Goal: Task Accomplishment & Management: Use online tool/utility

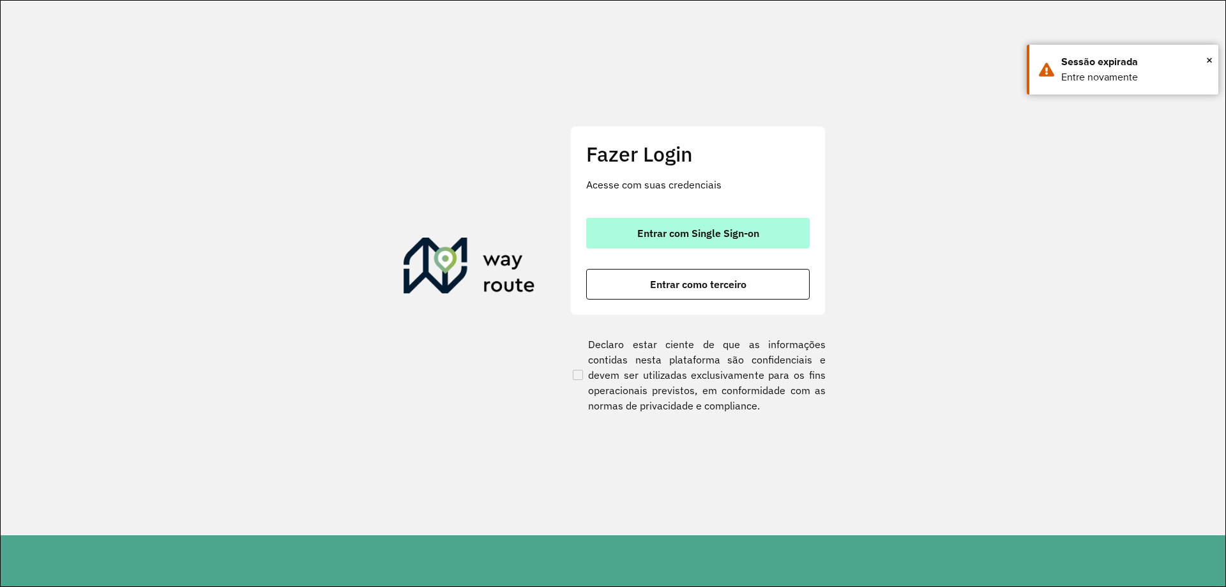
click at [661, 237] on span "Entrar com Single Sign-on" at bounding box center [698, 233] width 122 height 10
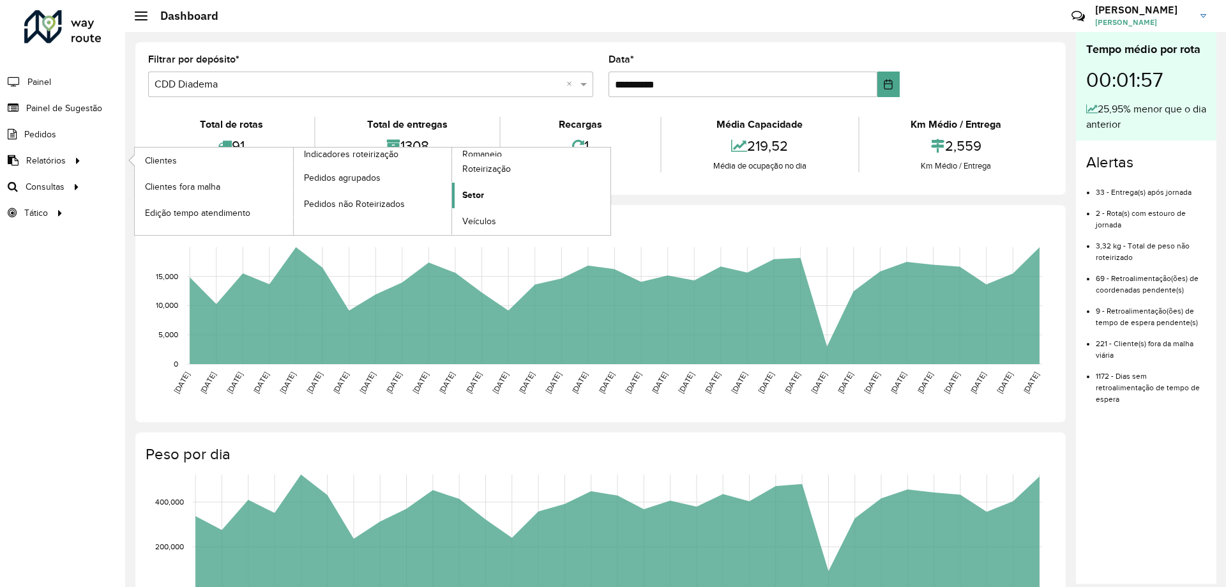
click at [493, 199] on link "Setor" at bounding box center [531, 196] width 158 height 26
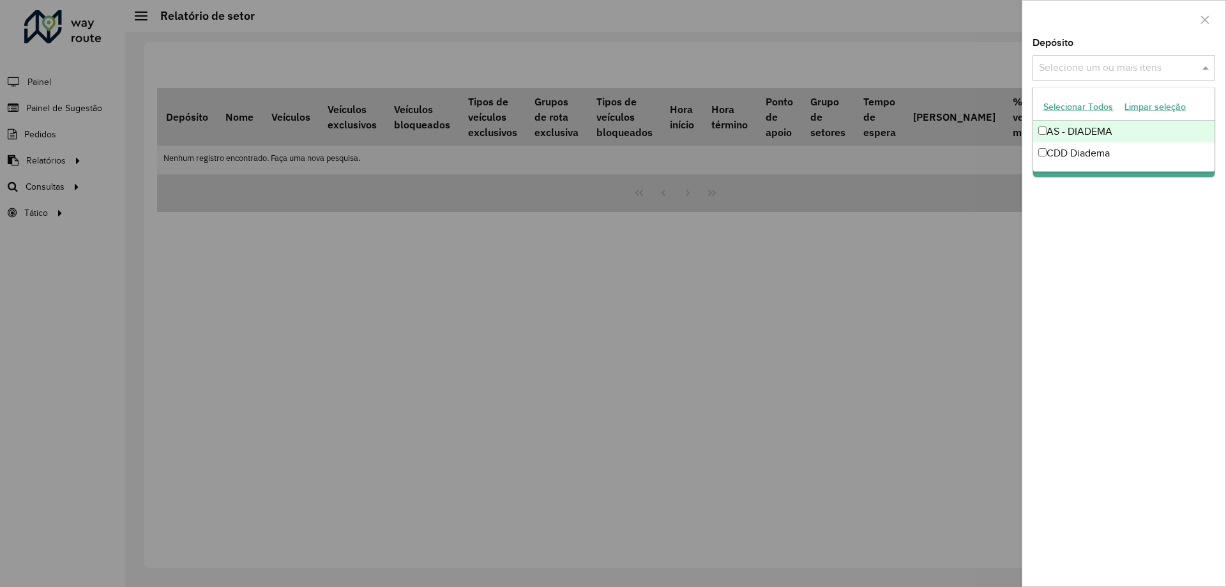
click at [1142, 62] on input "text" at bounding box center [1116, 68] width 163 height 15
click at [1092, 165] on ng-dropdown-panel "Selecionar Todos Limpar seleção AS - DIADEMA CDD Diadema" at bounding box center [1123, 129] width 183 height 85
click at [1097, 154] on div "CDD Diadema" at bounding box center [1123, 153] width 181 height 22
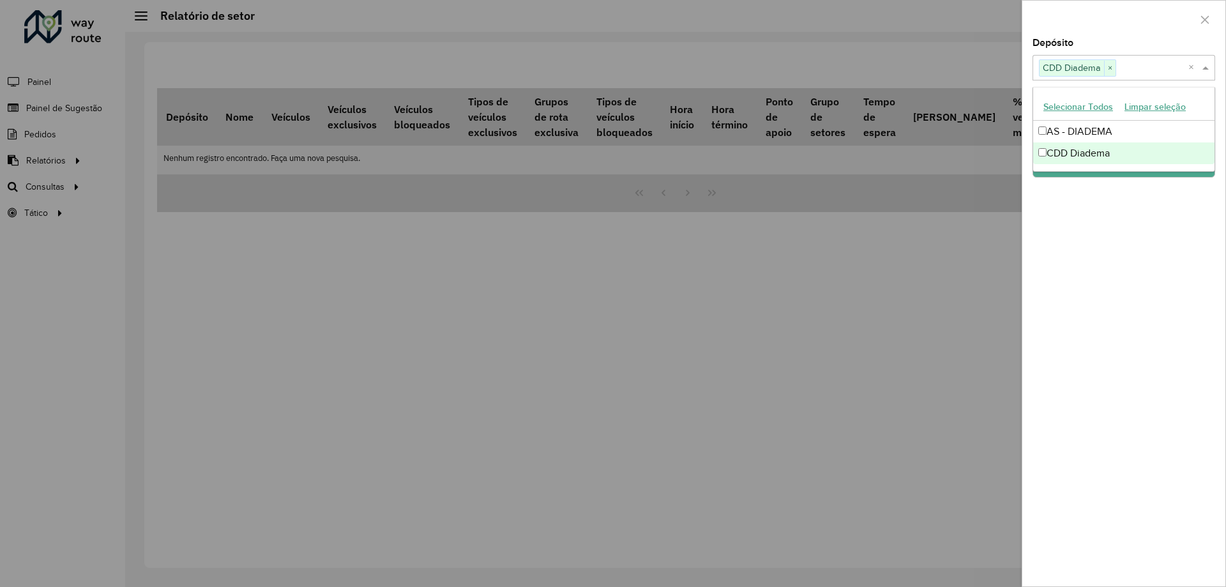
click at [1102, 237] on div "Depósito Selecione um ou mais itens CDD Diadema × × Grupo de Depósito Selecione…" at bounding box center [1123, 312] width 203 height 548
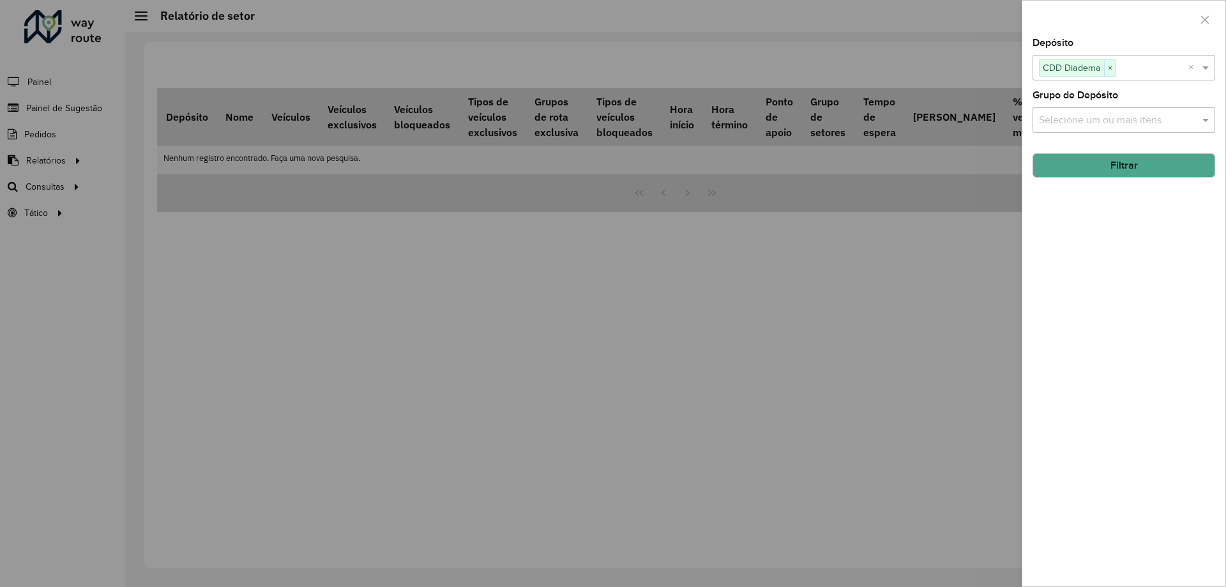
click at [1092, 110] on div "Selecione um ou mais itens" at bounding box center [1123, 120] width 183 height 26
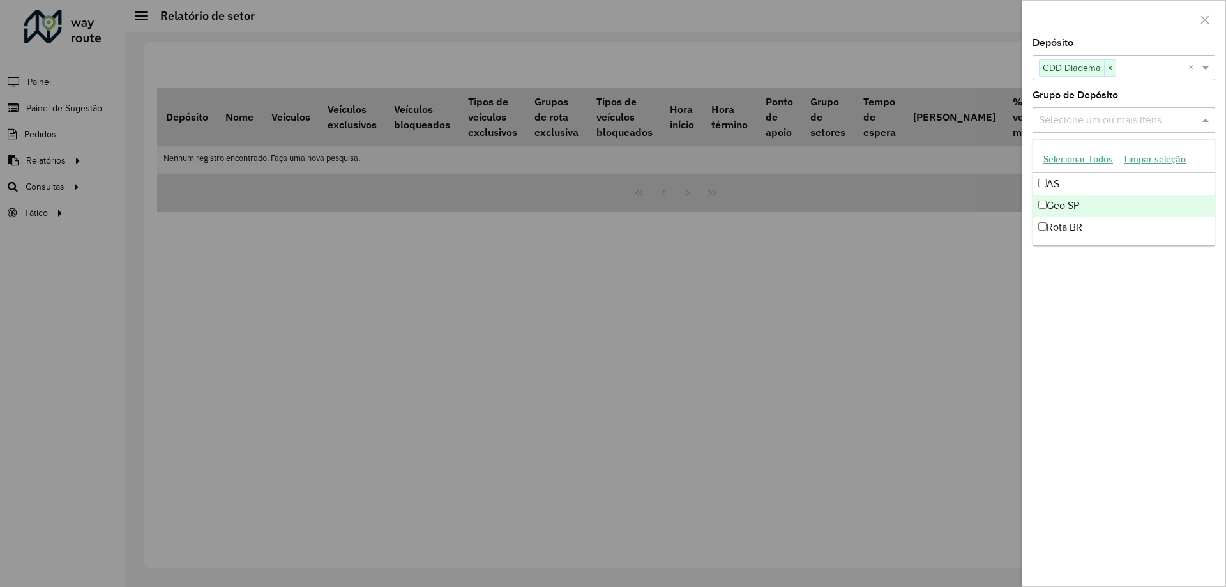
click at [1063, 205] on div "Geo SP" at bounding box center [1123, 206] width 181 height 22
click at [1091, 259] on div "Depósito Selecione um ou mais itens CDD Diadema × × Grupo de Depósito Selecione…" at bounding box center [1123, 312] width 203 height 548
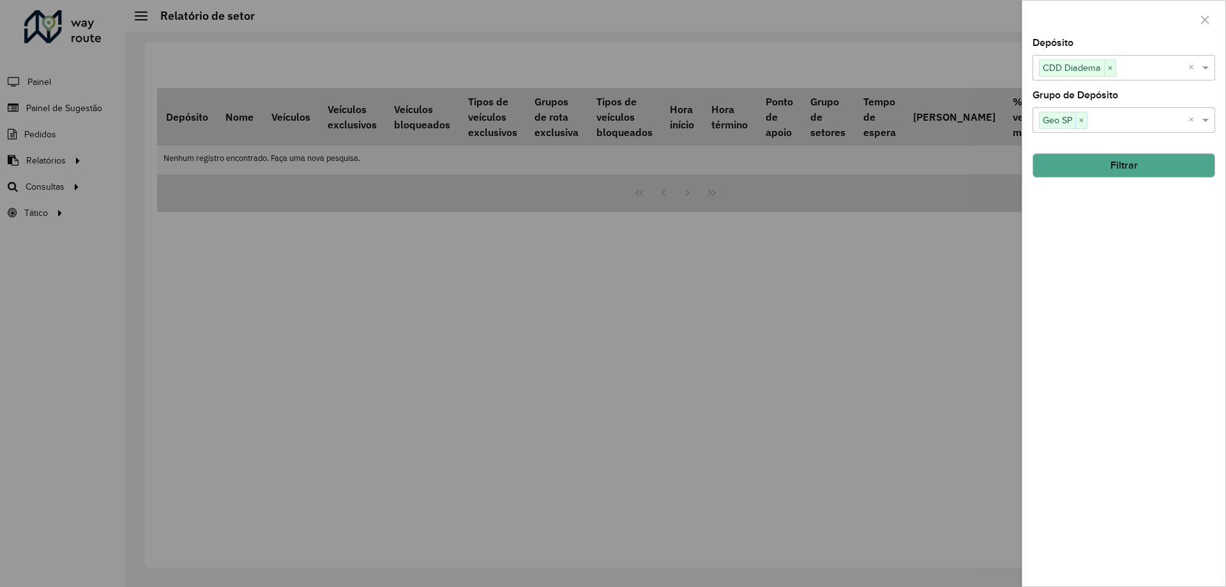
click at [1094, 172] on button "Filtrar" at bounding box center [1123, 165] width 183 height 24
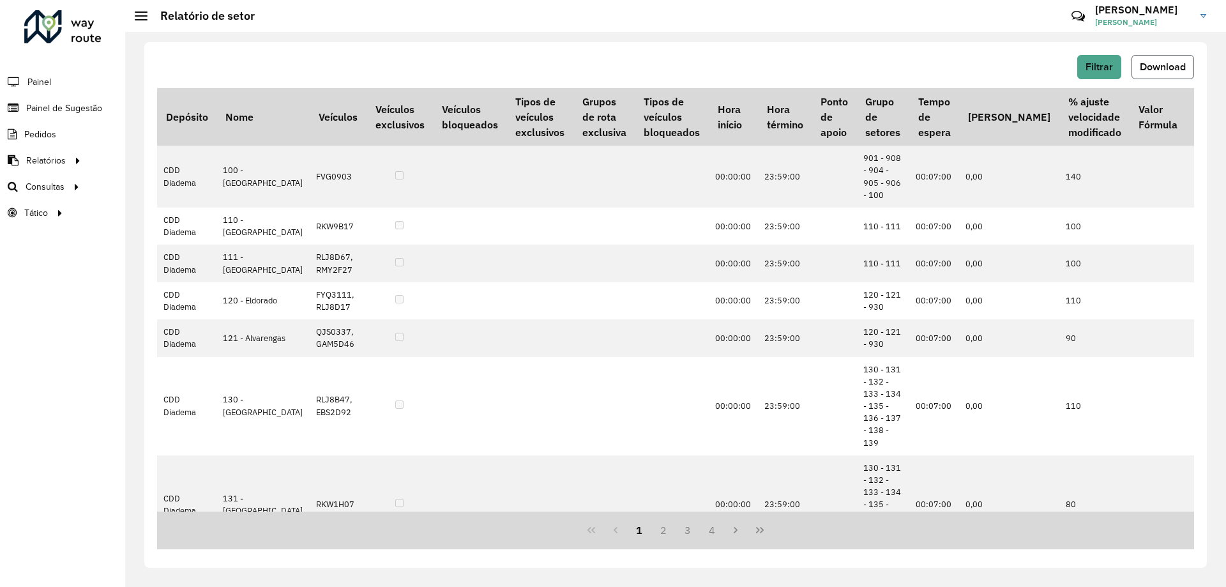
click at [1158, 67] on span "Download" at bounding box center [1162, 66] width 46 height 11
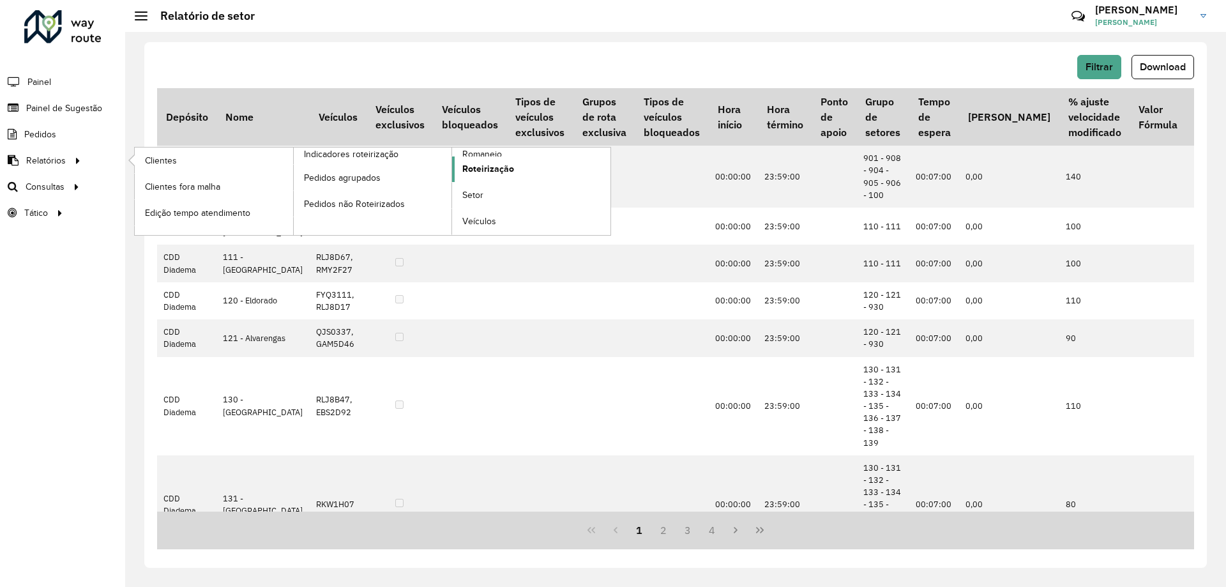
click at [510, 164] on span "Roteirização" at bounding box center [488, 168] width 52 height 13
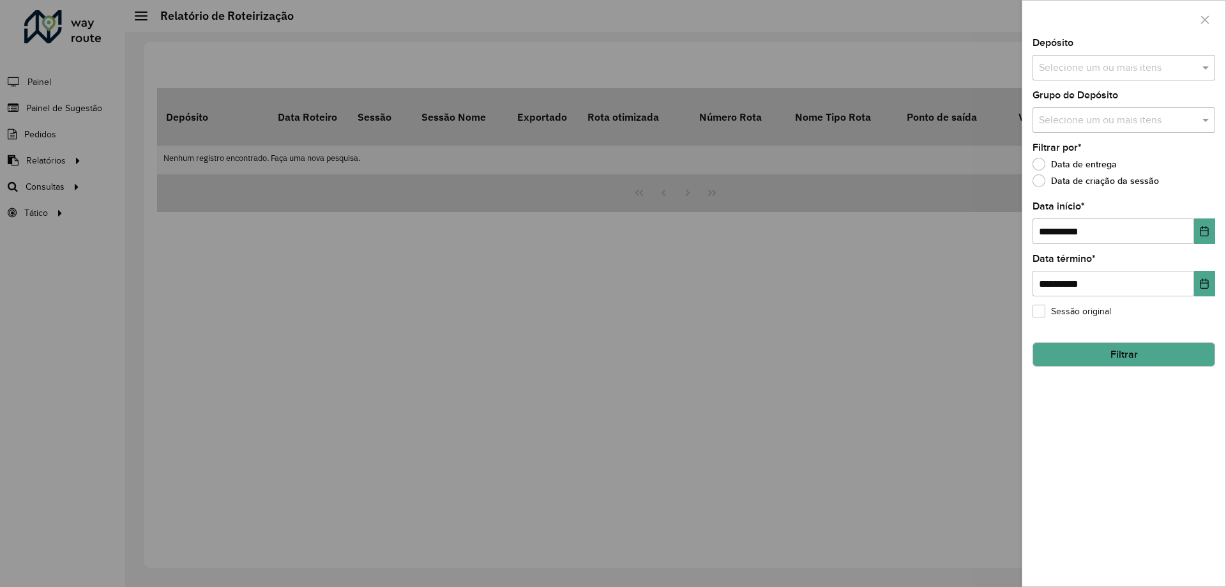
click at [1100, 75] on input "text" at bounding box center [1116, 68] width 163 height 15
click at [1083, 154] on div "CDD Diadema" at bounding box center [1123, 153] width 181 height 22
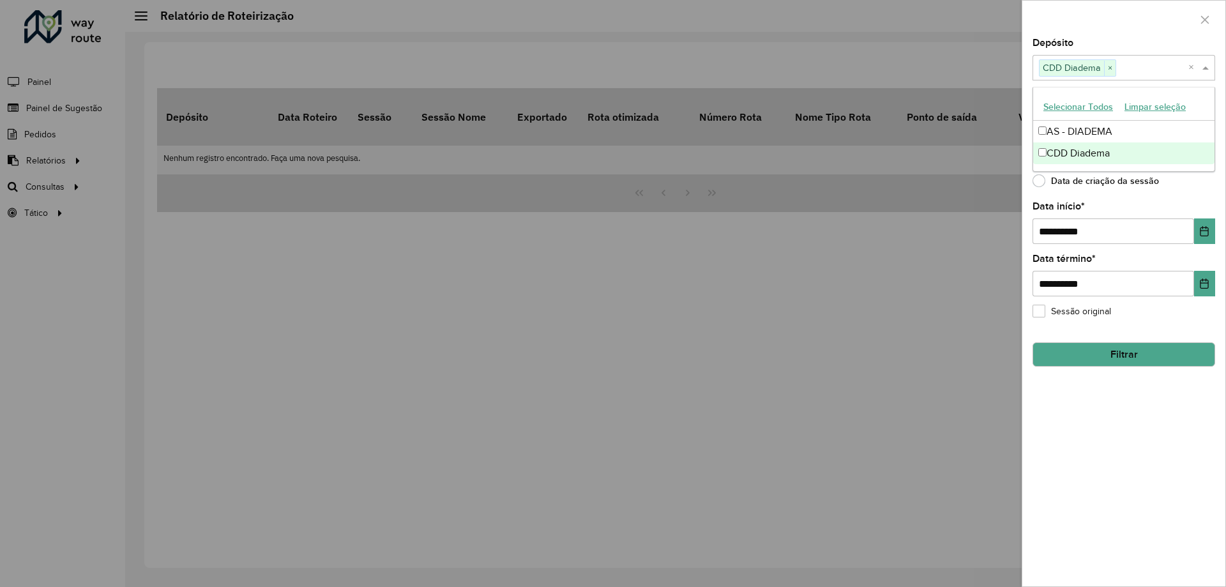
click at [959, 239] on div at bounding box center [613, 293] width 1226 height 587
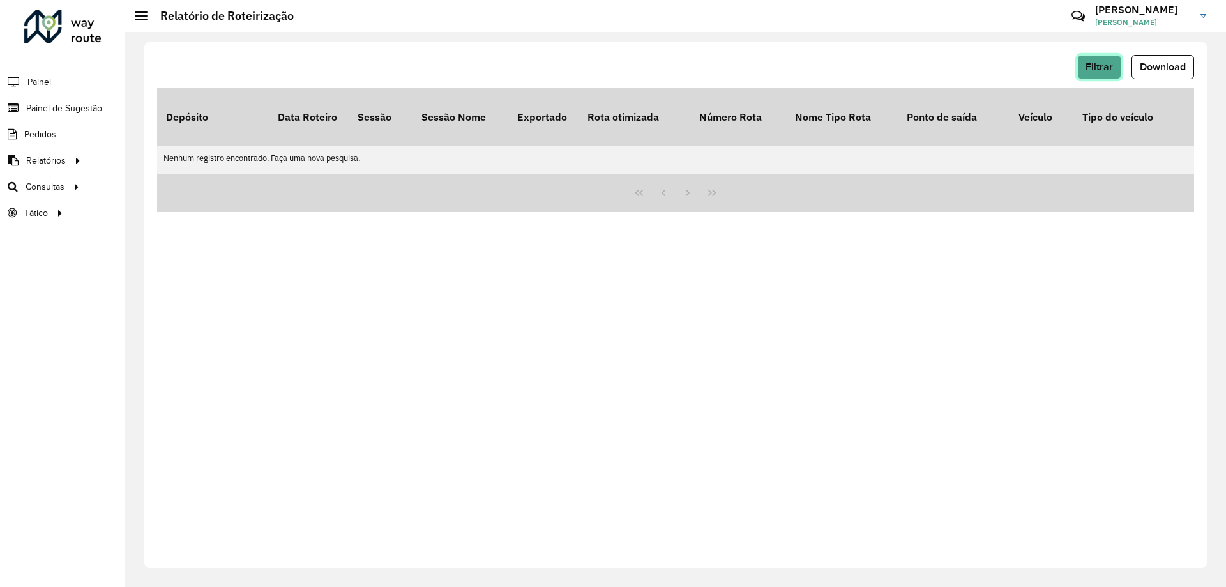
click at [1100, 66] on span "Filtrar" at bounding box center [1098, 66] width 27 height 11
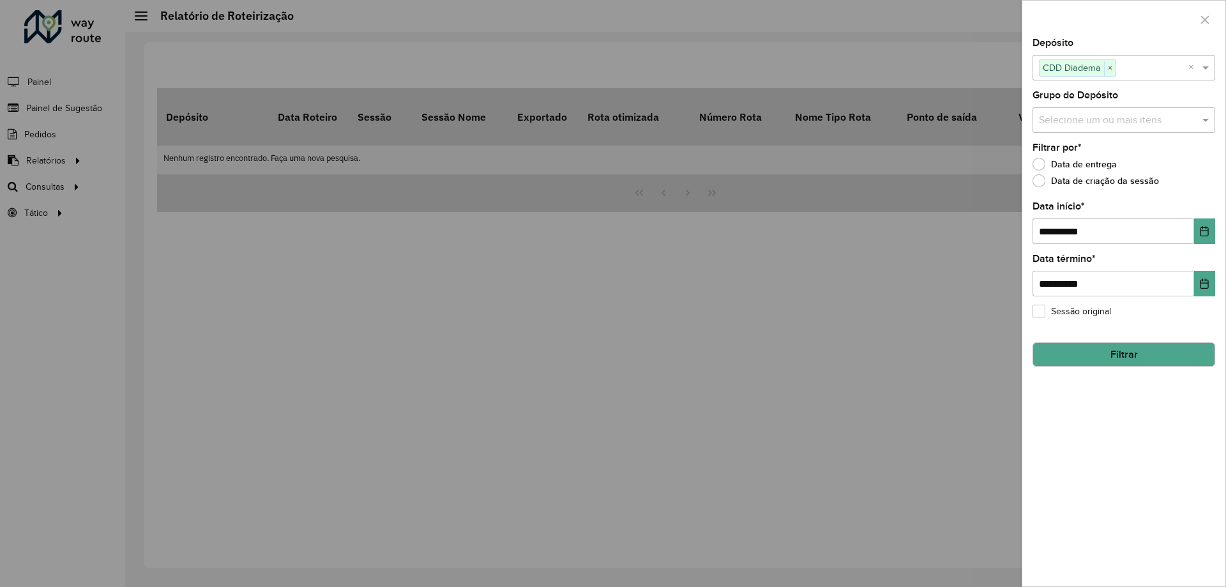
click at [1087, 123] on input "text" at bounding box center [1116, 120] width 163 height 15
click at [1069, 222] on div "Rota BR" at bounding box center [1123, 227] width 181 height 22
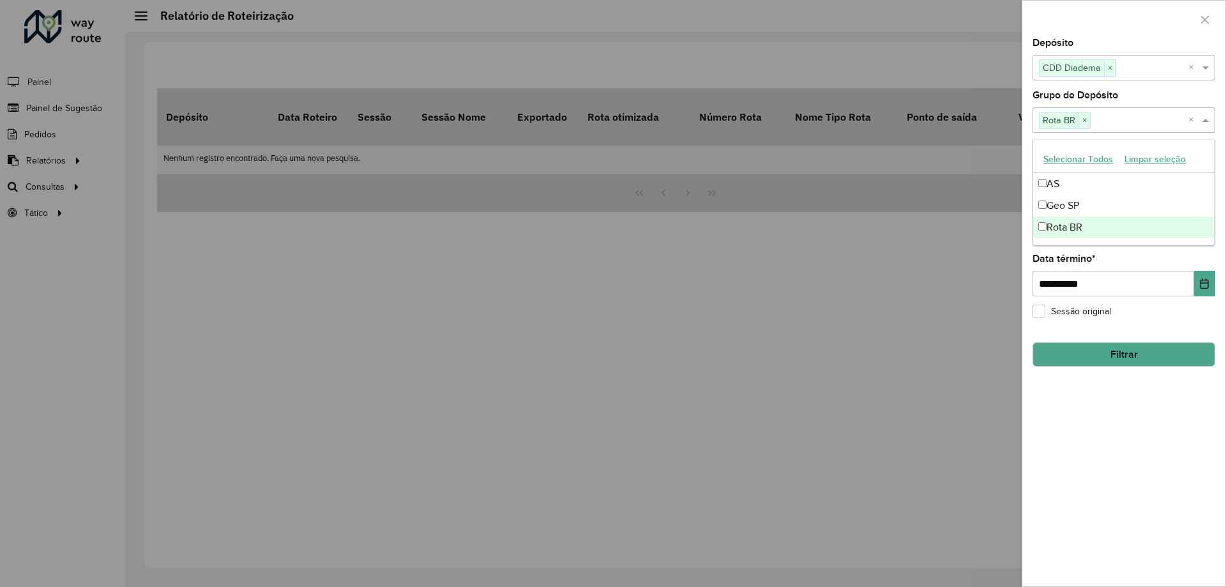
click at [1160, 442] on div "**********" at bounding box center [1123, 312] width 203 height 548
click at [1111, 358] on button "Filtrar" at bounding box center [1123, 354] width 183 height 24
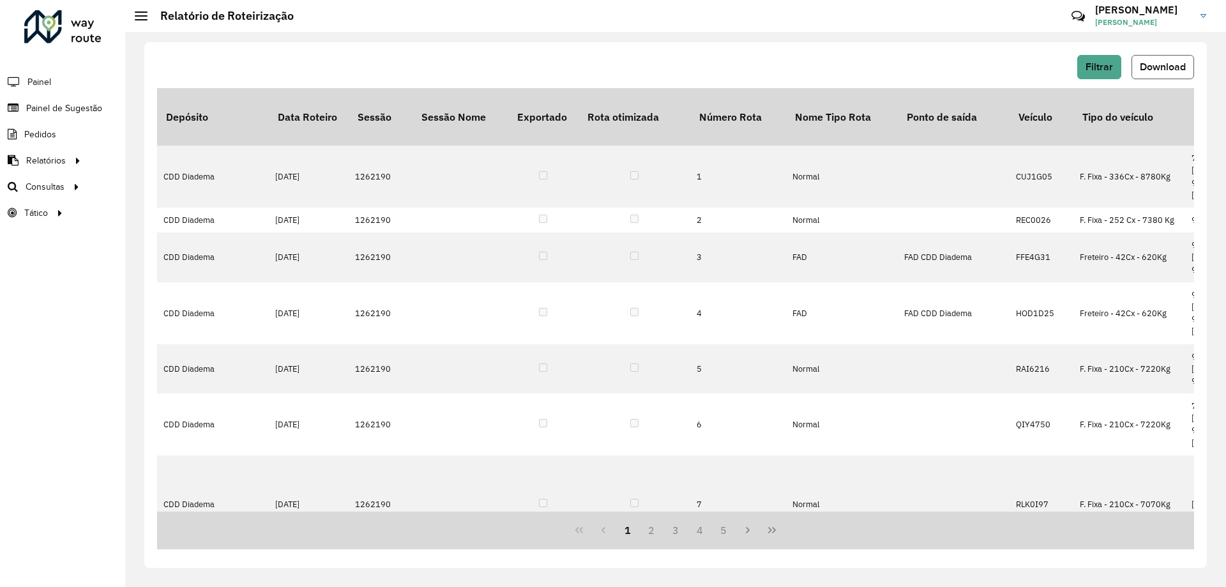
click at [1166, 64] on span "Download" at bounding box center [1162, 66] width 46 height 11
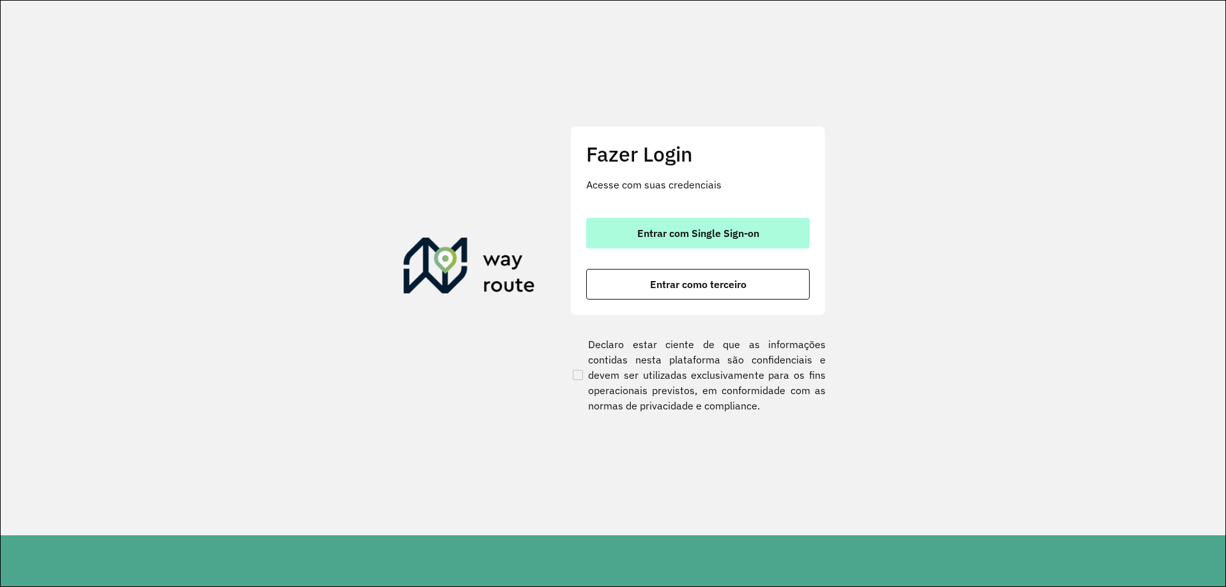
click at [661, 246] on button "Entrar com Single Sign-on" at bounding box center [697, 233] width 223 height 31
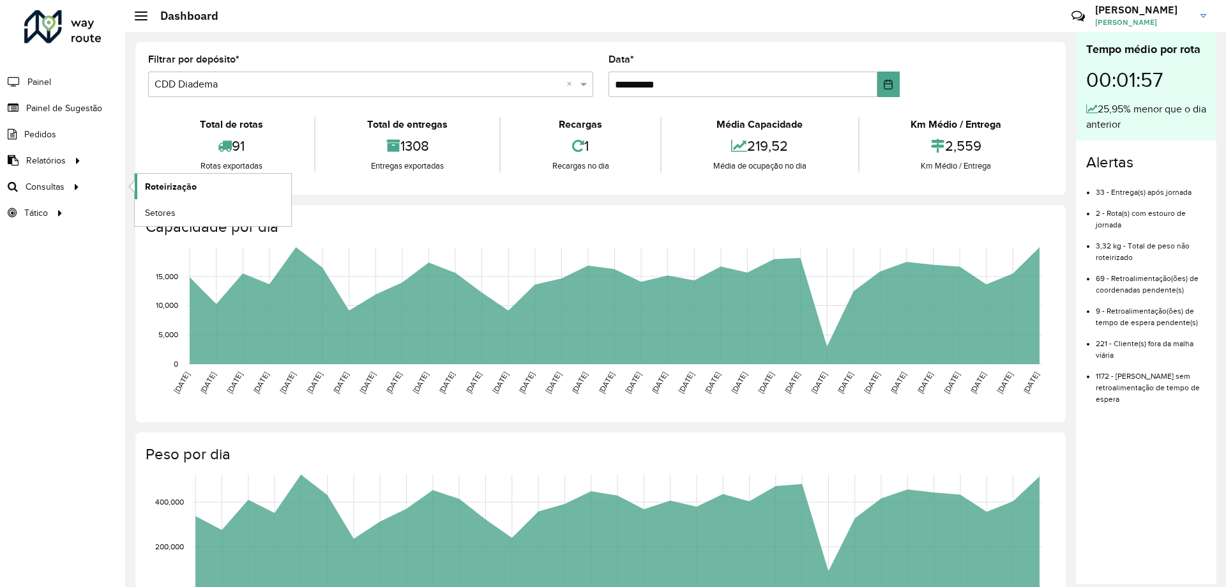
click at [202, 188] on link "Roteirização" at bounding box center [213, 187] width 156 height 26
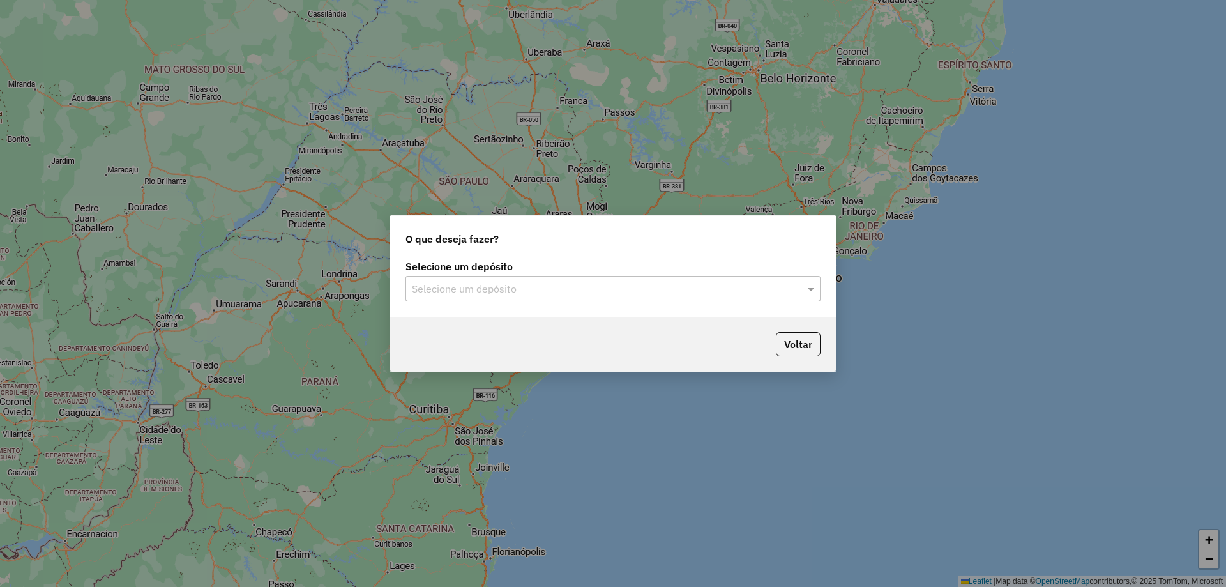
click at [664, 292] on input "text" at bounding box center [600, 288] width 377 height 15
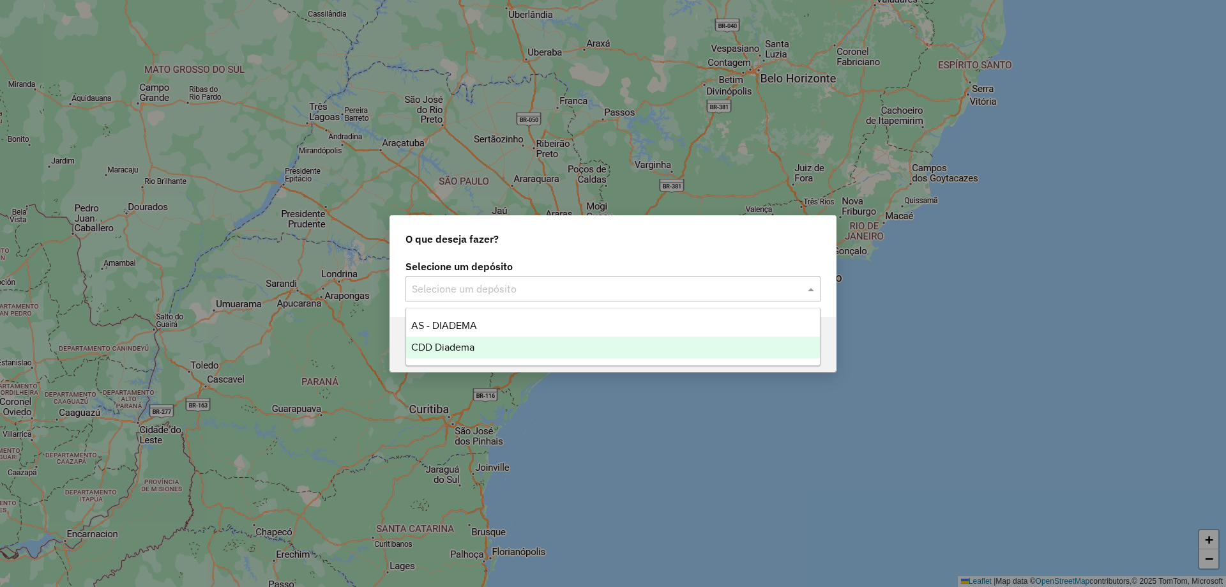
click at [430, 343] on span "CDD Diadema" at bounding box center [442, 346] width 63 height 11
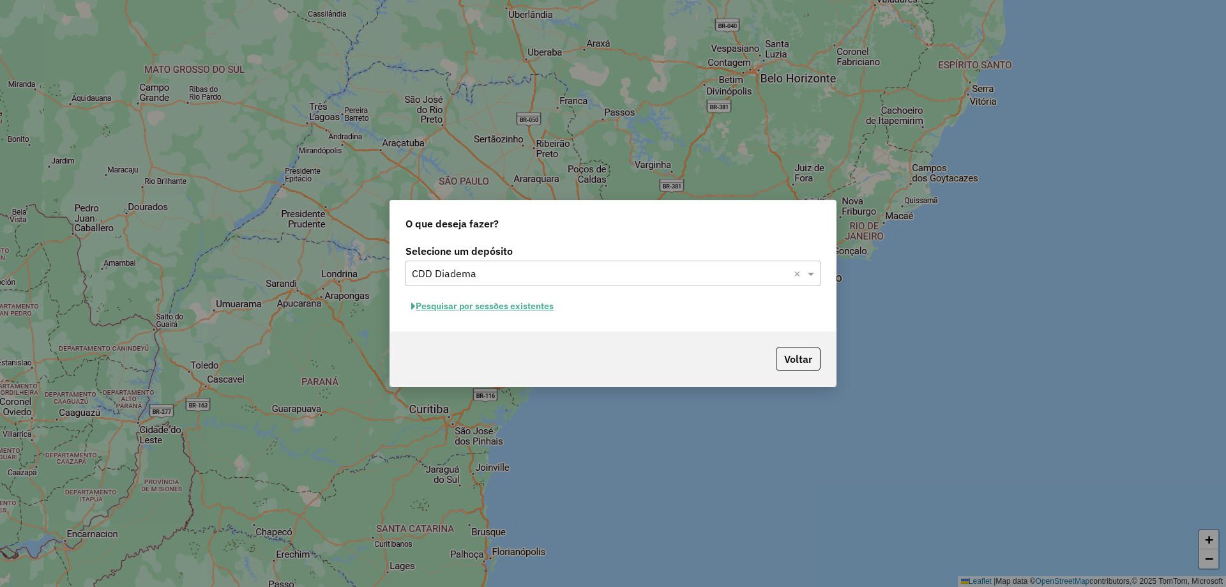
click at [522, 305] on button "Pesquisar por sessões existentes" at bounding box center [482, 306] width 154 height 20
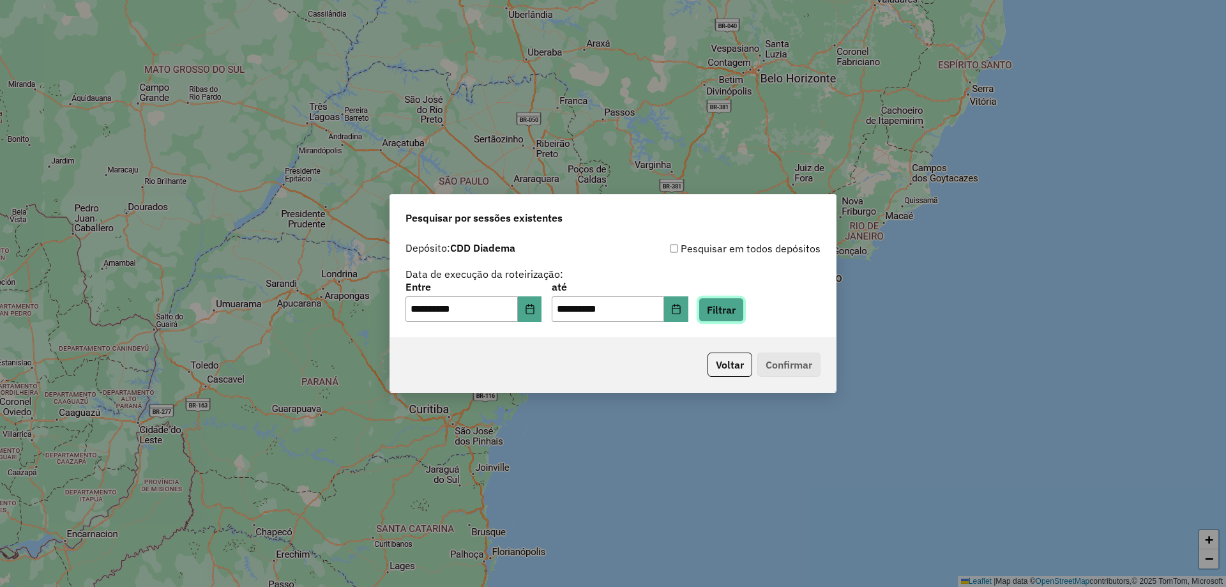
click at [740, 313] on button "Filtrar" at bounding box center [720, 309] width 45 height 24
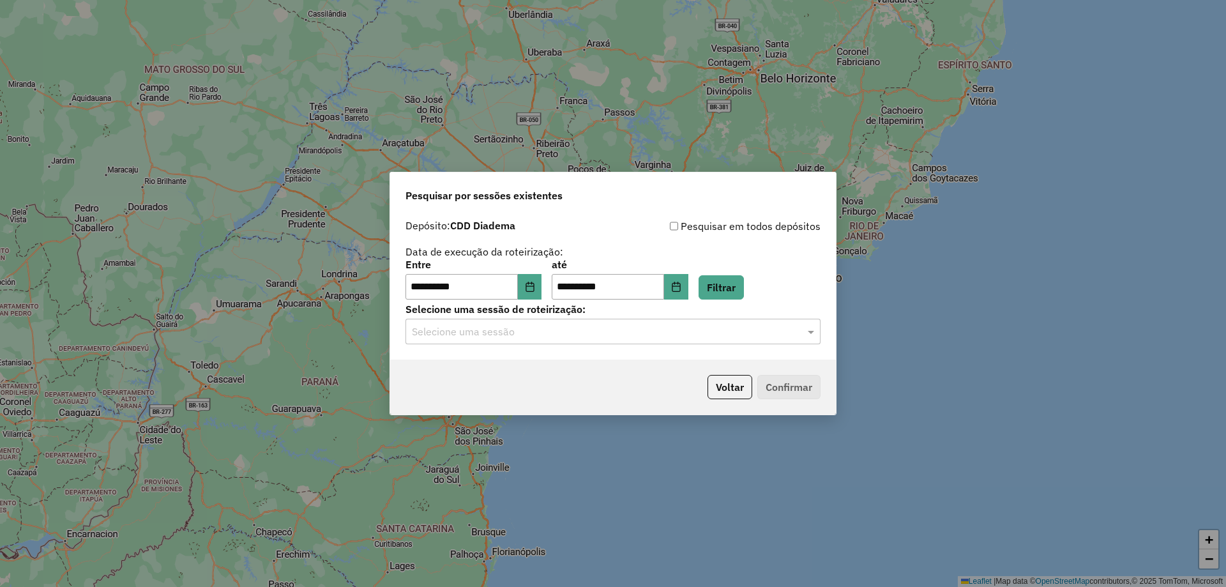
click at [592, 339] on div "Selecione uma sessão" at bounding box center [612, 332] width 415 height 26
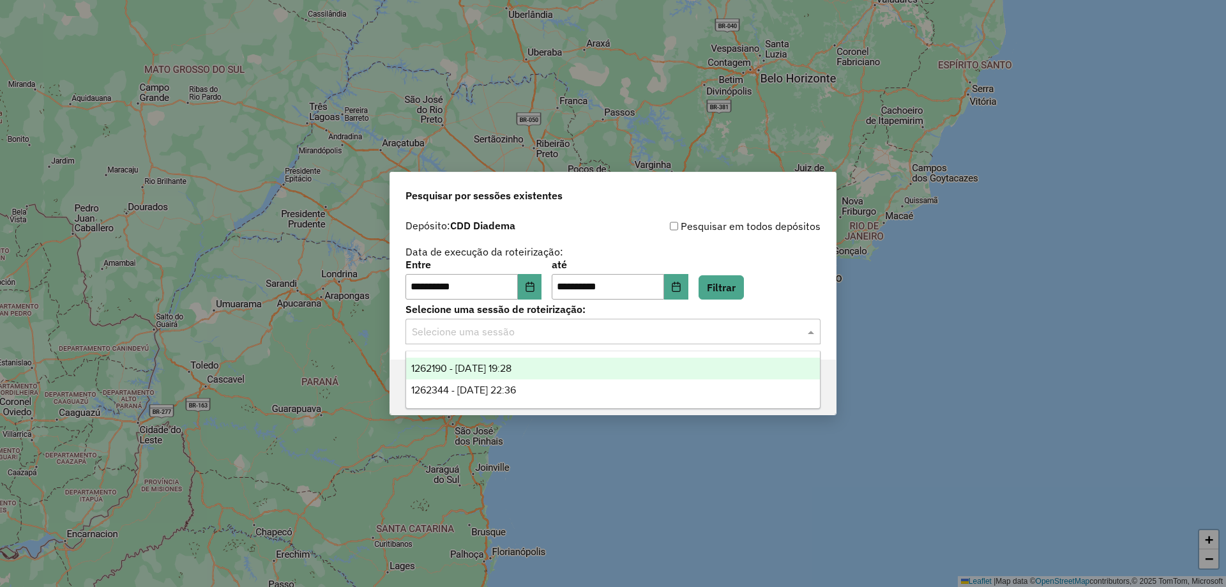
click at [537, 360] on div "1262190 - 09/09/2025 19:28" at bounding box center [613, 368] width 414 height 22
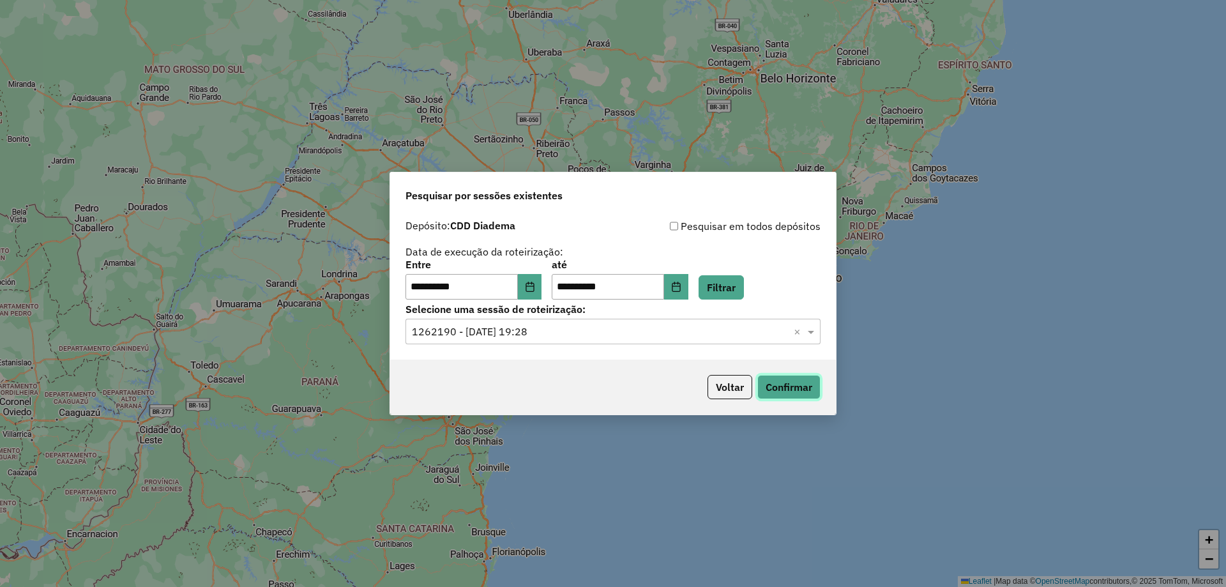
click at [805, 386] on button "Confirmar" at bounding box center [788, 387] width 63 height 24
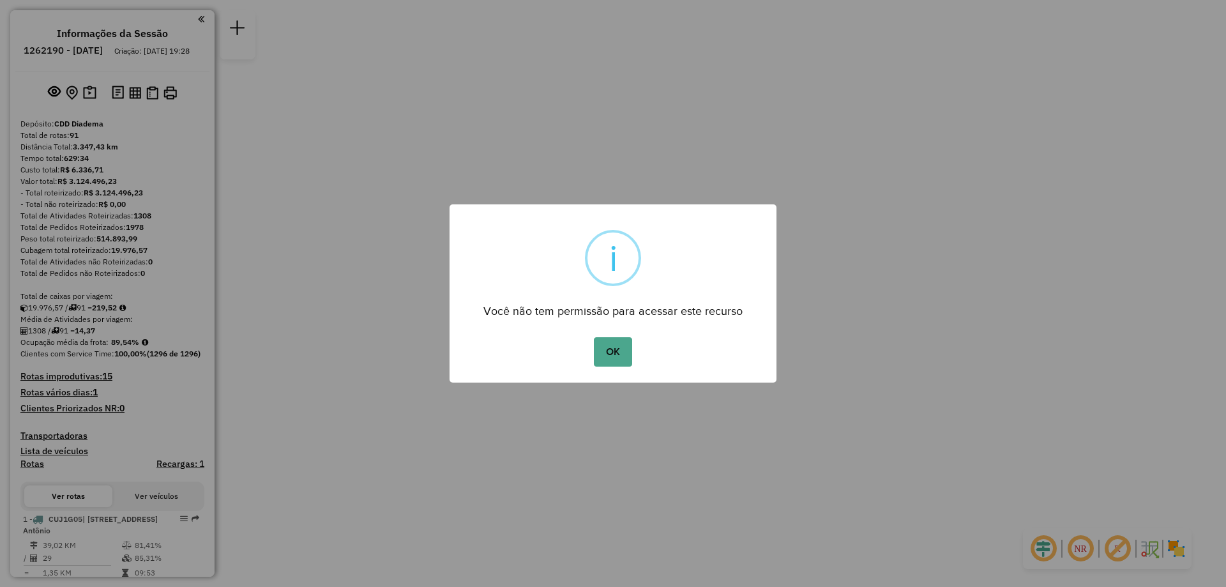
click at [594, 337] on button "OK" at bounding box center [613, 351] width 38 height 29
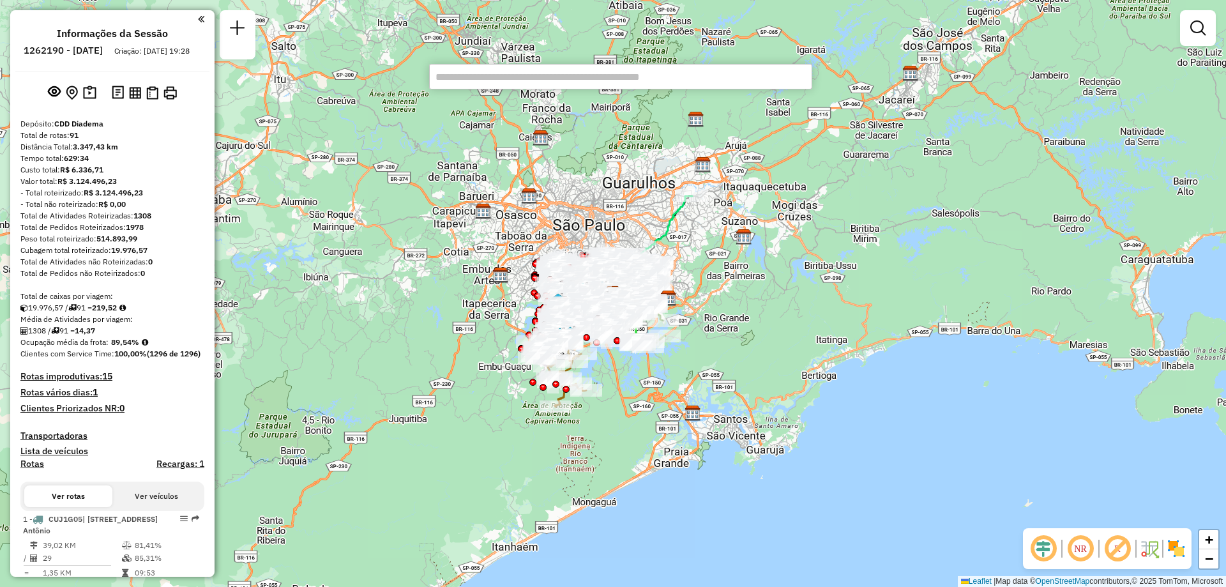
paste input "*****"
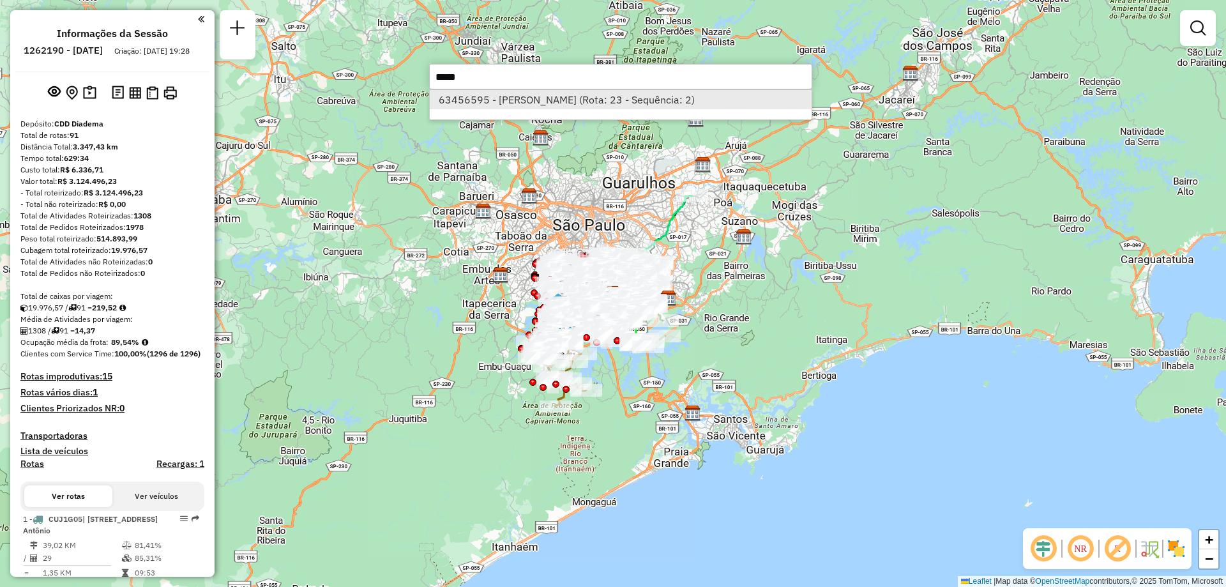
type input "*****"
click at [574, 101] on li "63456595 - FAGNER SILVA SANTOS (Rota: 23 - Sequência: 2)" at bounding box center [621, 99] width 382 height 19
select select "**********"
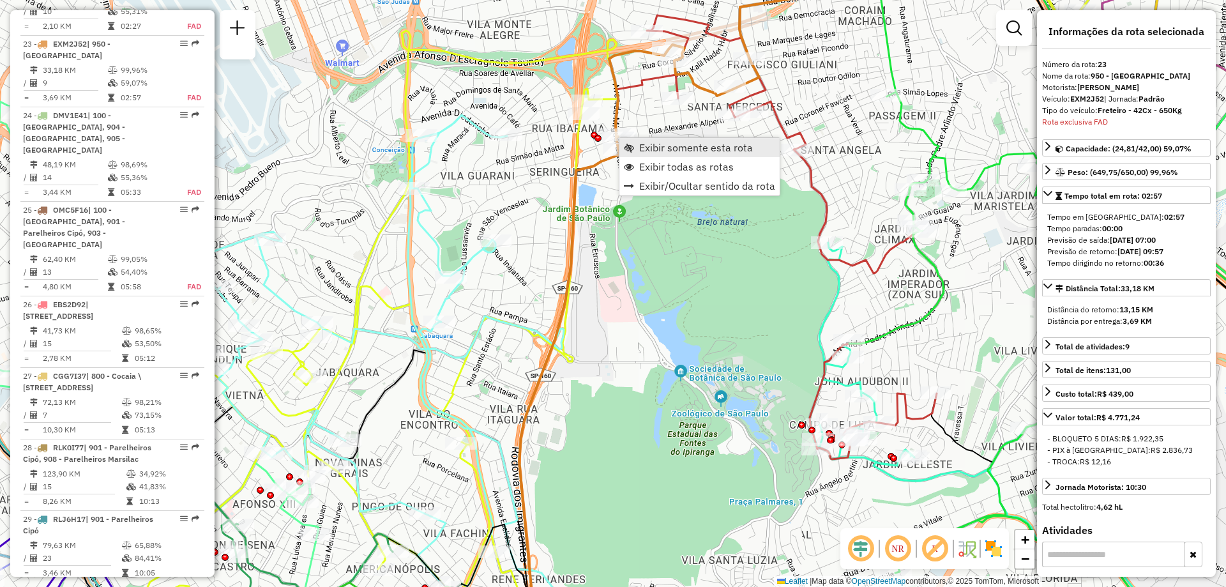
scroll to position [2306, 0]
click at [649, 151] on span "Exibir somente esta rota" at bounding box center [696, 147] width 114 height 10
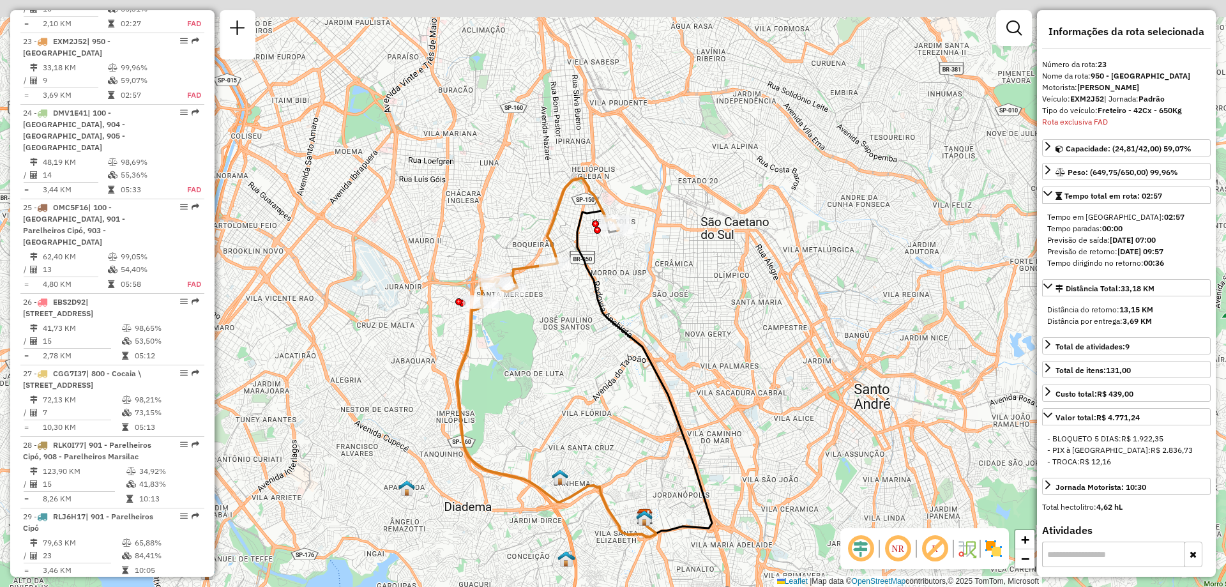
drag, startPoint x: 569, startPoint y: 273, endPoint x: 538, endPoint y: 343, distance: 77.4
click at [538, 343] on div "Janela de atendimento Grade de atendimento Capacidade Transportadoras Veículos …" at bounding box center [613, 293] width 1226 height 587
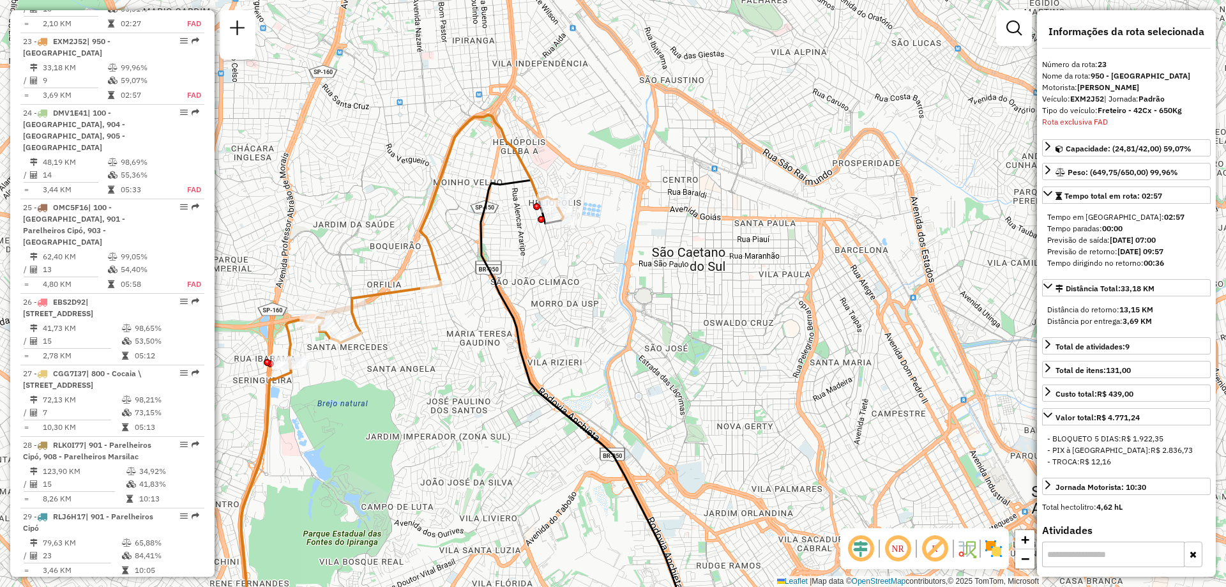
drag, startPoint x: 521, startPoint y: 311, endPoint x: 635, endPoint y: 322, distance: 114.2
click at [639, 322] on div "Janela de atendimento Grade de atendimento Capacidade Transportadoras Veículos …" at bounding box center [613, 293] width 1226 height 587
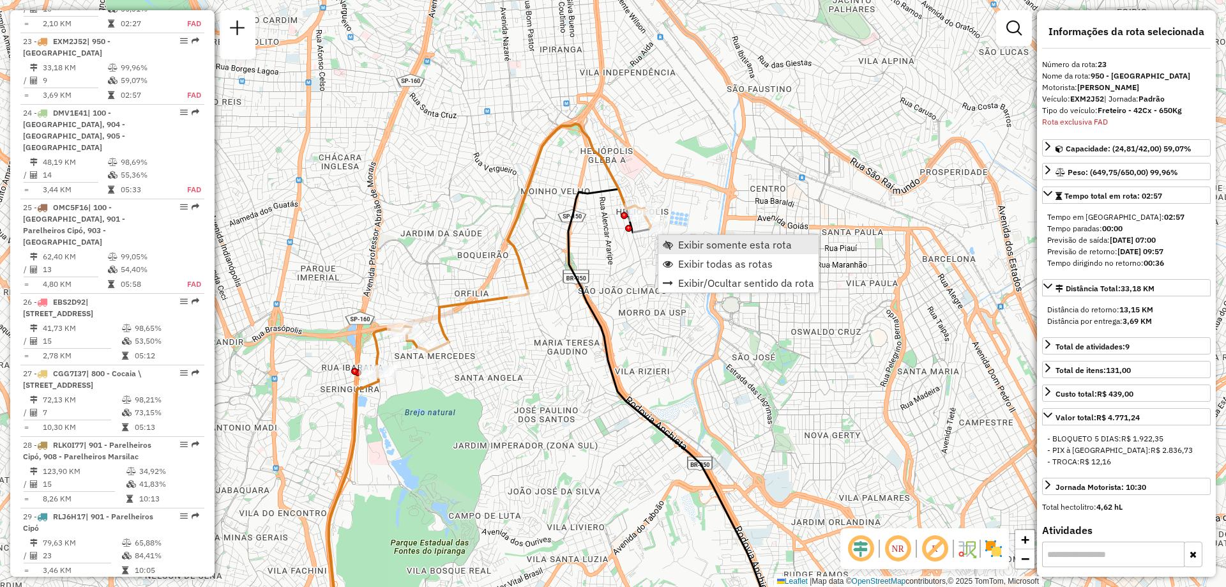
click at [686, 251] on link "Exibir somente esta rota" at bounding box center [738, 244] width 160 height 19
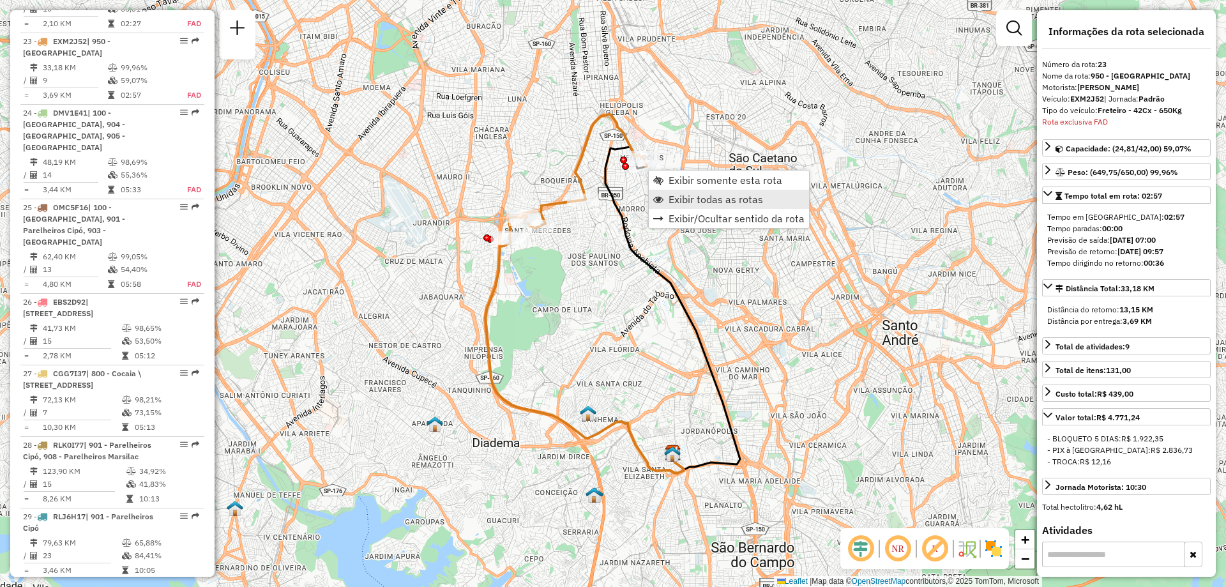
click at [692, 194] on span "Exibir todas as rotas" at bounding box center [715, 199] width 94 height 10
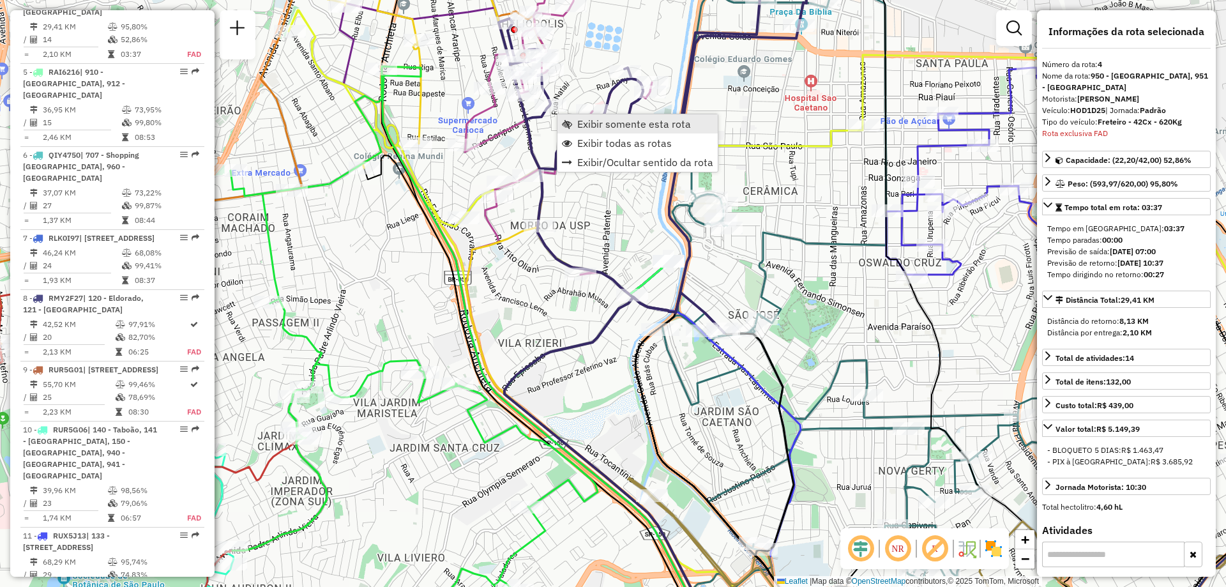
scroll to position [761, 0]
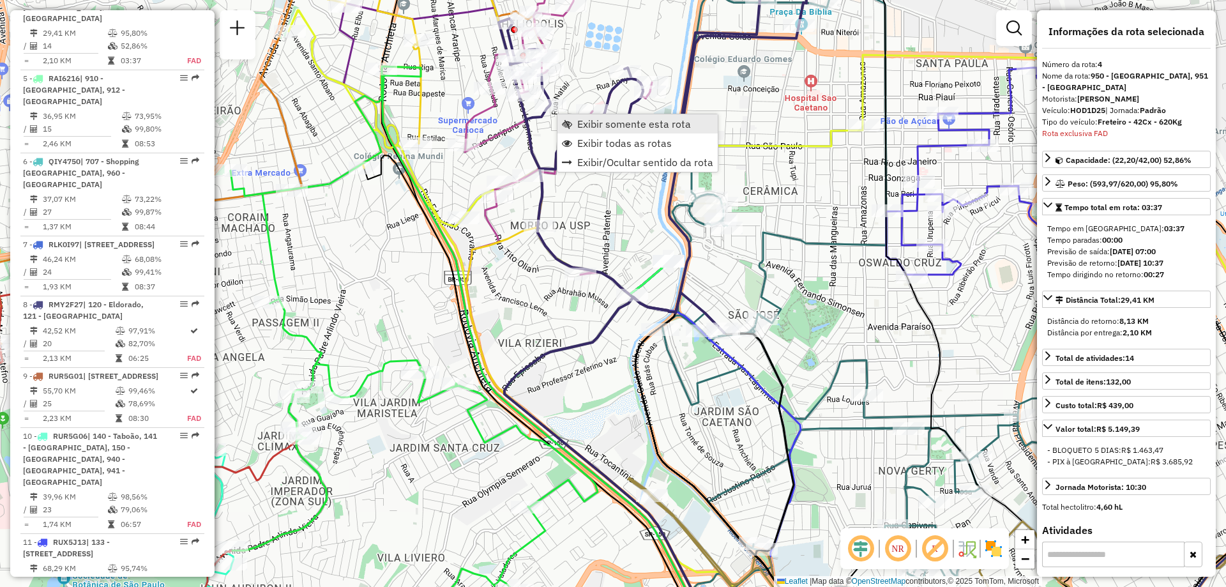
click at [597, 121] on span "Exibir somente esta rota" at bounding box center [634, 124] width 114 height 10
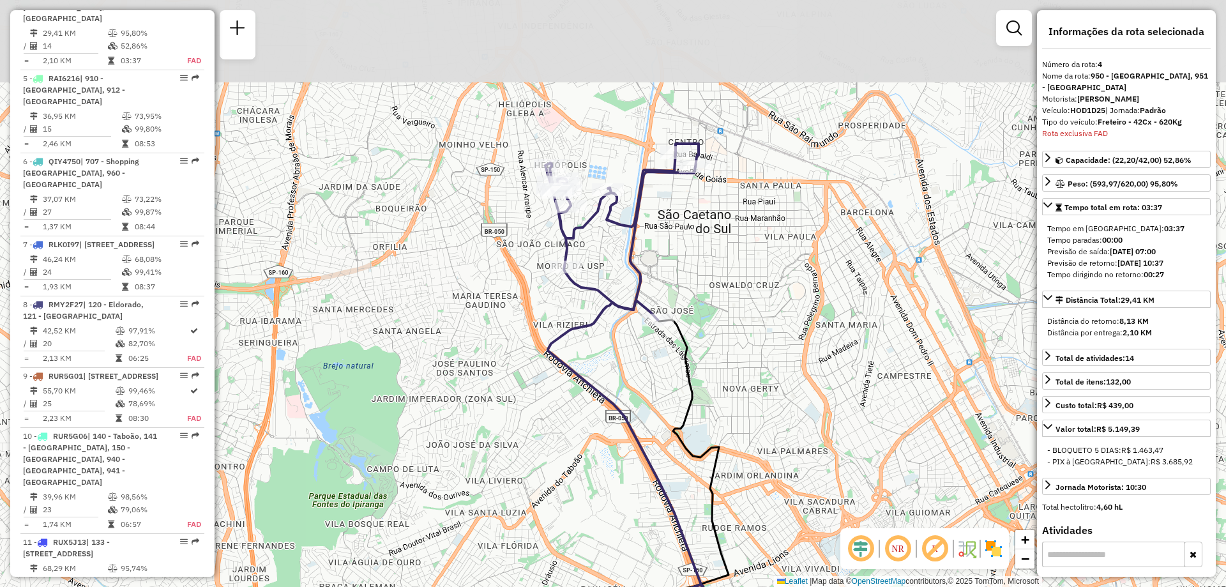
drag, startPoint x: 591, startPoint y: 164, endPoint x: 631, endPoint y: 278, distance: 120.5
click at [631, 278] on div "Janela de atendimento Grade de atendimento Capacidade Transportadoras Veículos …" at bounding box center [613, 293] width 1226 height 587
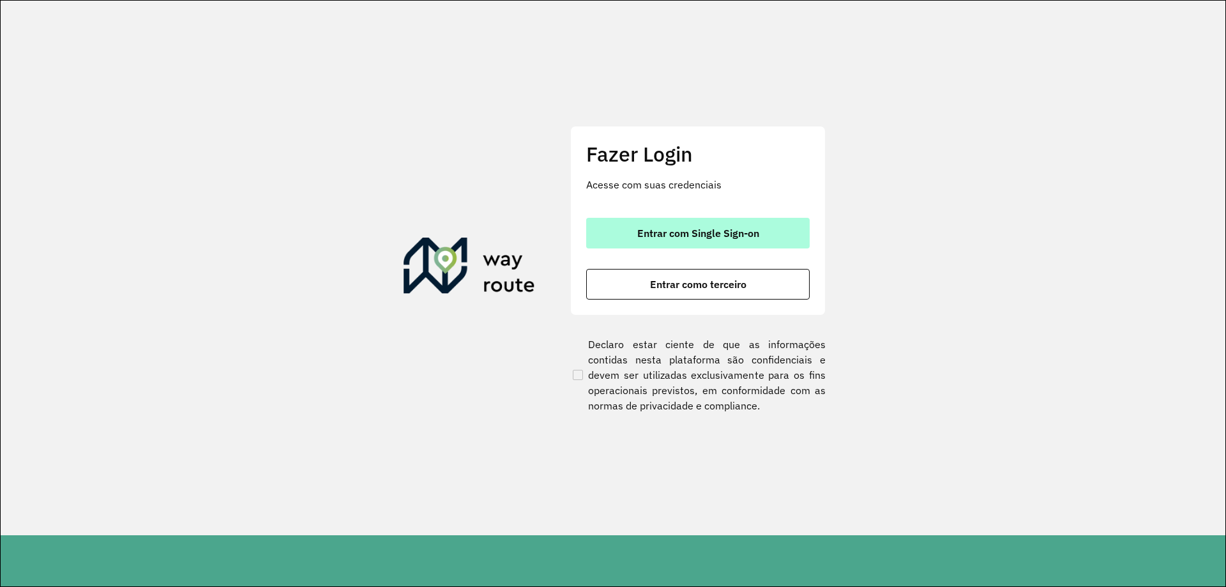
click at [663, 224] on button "Entrar com Single Sign-on" at bounding box center [697, 233] width 223 height 31
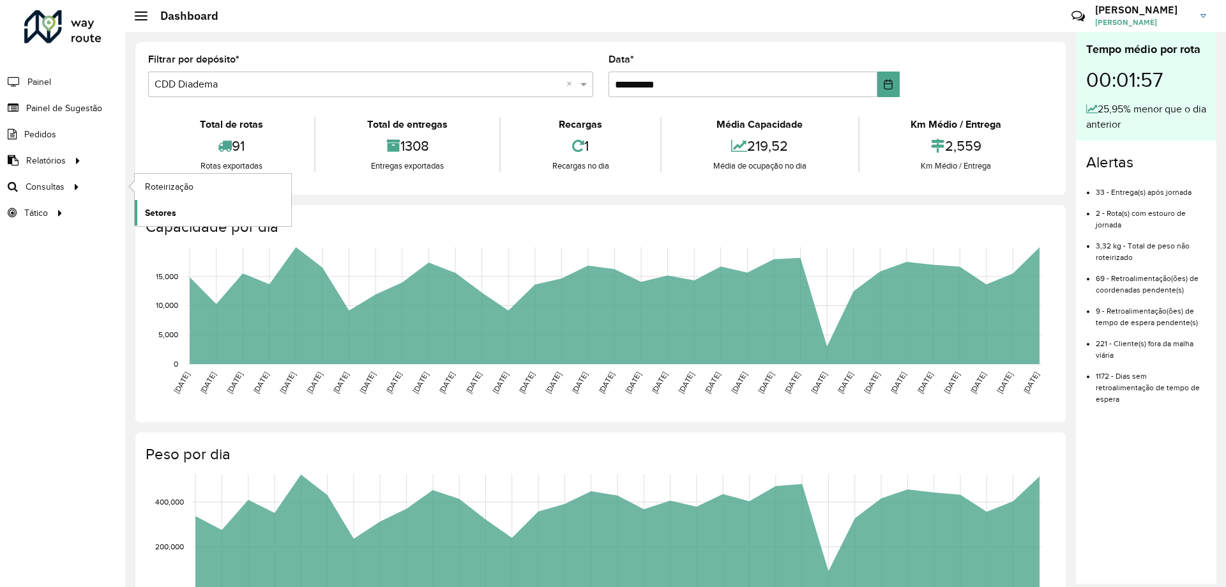
click at [187, 218] on link "Setores" at bounding box center [213, 213] width 156 height 26
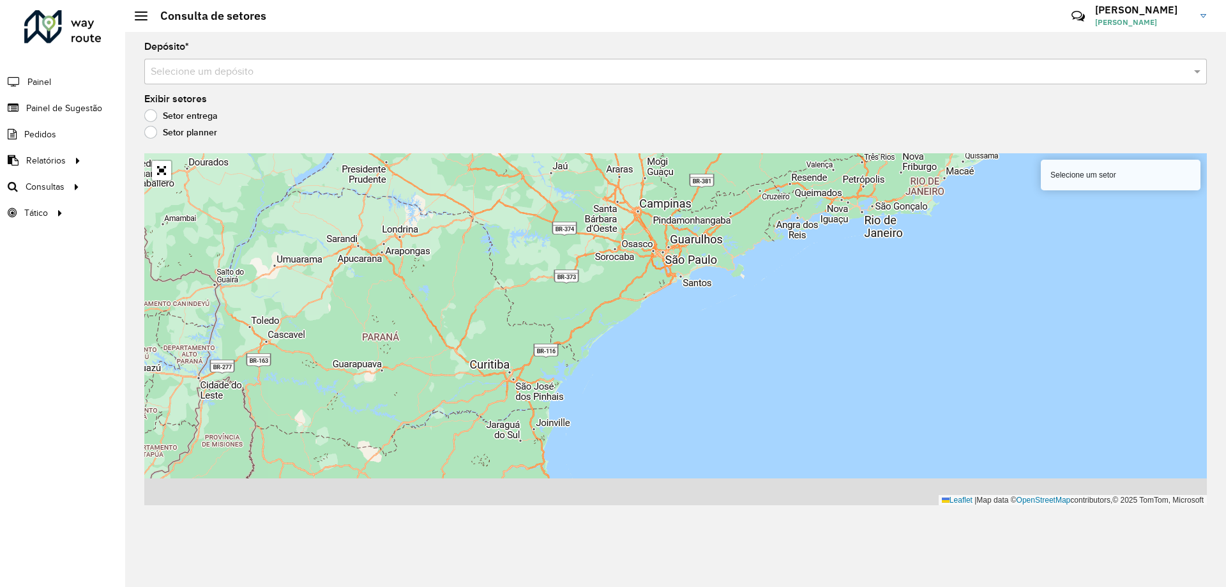
click at [309, 64] on input "text" at bounding box center [663, 71] width 1024 height 15
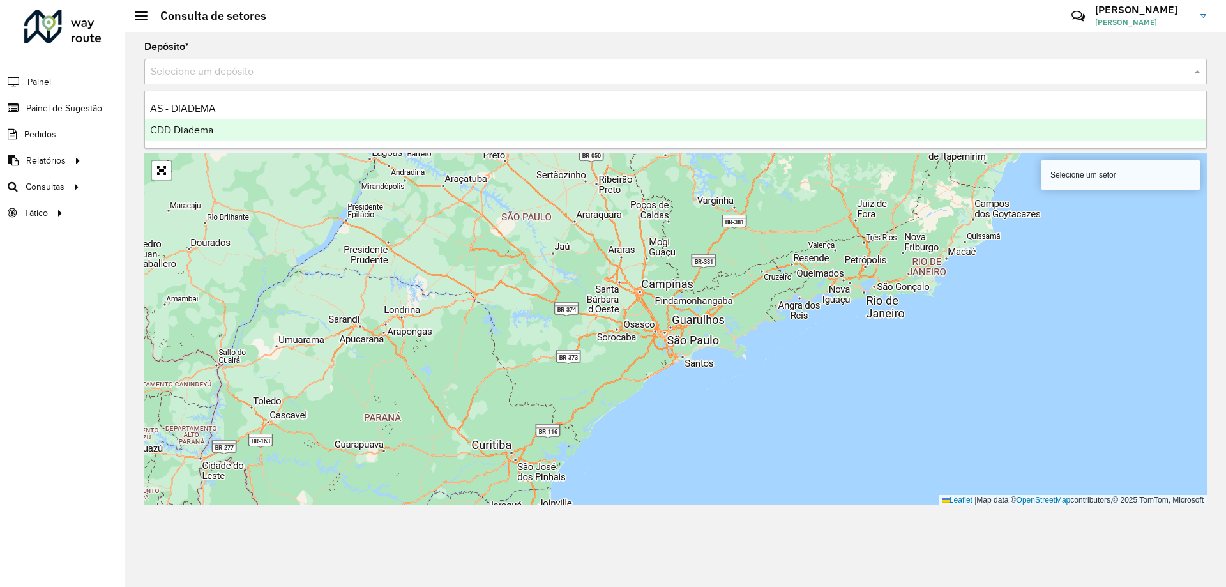
click at [225, 126] on div "CDD Diadema" at bounding box center [675, 130] width 1061 height 22
